Goal: Check status: Check status

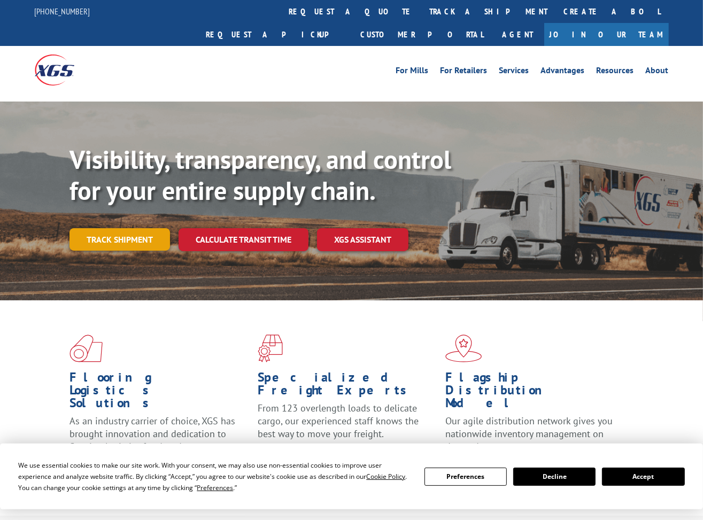
click at [137, 228] on link "Track shipment" at bounding box center [119, 239] width 100 height 22
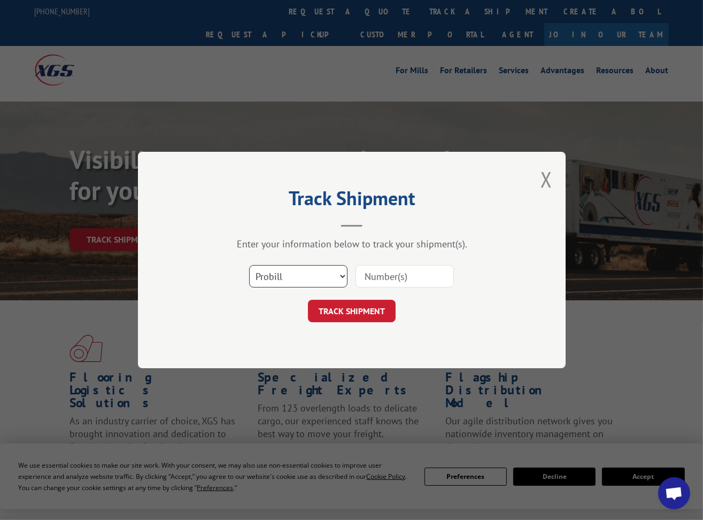
click at [343, 278] on select "Select category... Probill BOL PO" at bounding box center [298, 276] width 98 height 22
select select "po"
click at [249, 265] on select "Select category... Probill BOL PO" at bounding box center [298, 276] width 98 height 22
click at [430, 273] on input at bounding box center [404, 276] width 98 height 22
type input "d455146"
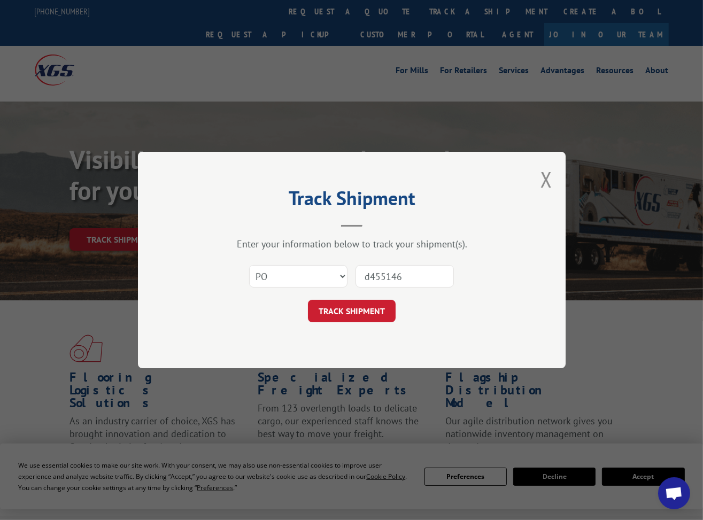
click button "TRACK SHIPMENT" at bounding box center [352, 311] width 88 height 22
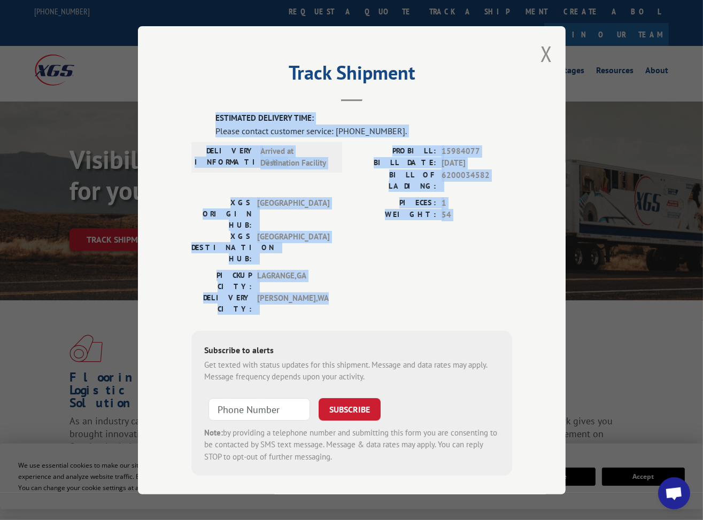
drag, startPoint x: 195, startPoint y: 115, endPoint x: 529, endPoint y: 251, distance: 360.5
click at [529, 251] on div "Track Shipment ESTIMATED DELIVERY TIME: Please contact customer service: [PHONE…" at bounding box center [352, 260] width 428 height 468
copy div "ESTIMATED DELIVERY TIME: Please contact customer service: [PHONE_NUMBER]. DELIV…"
click at [548, 58] on button "Close modal" at bounding box center [546, 54] width 12 height 28
